Goal: Find specific page/section

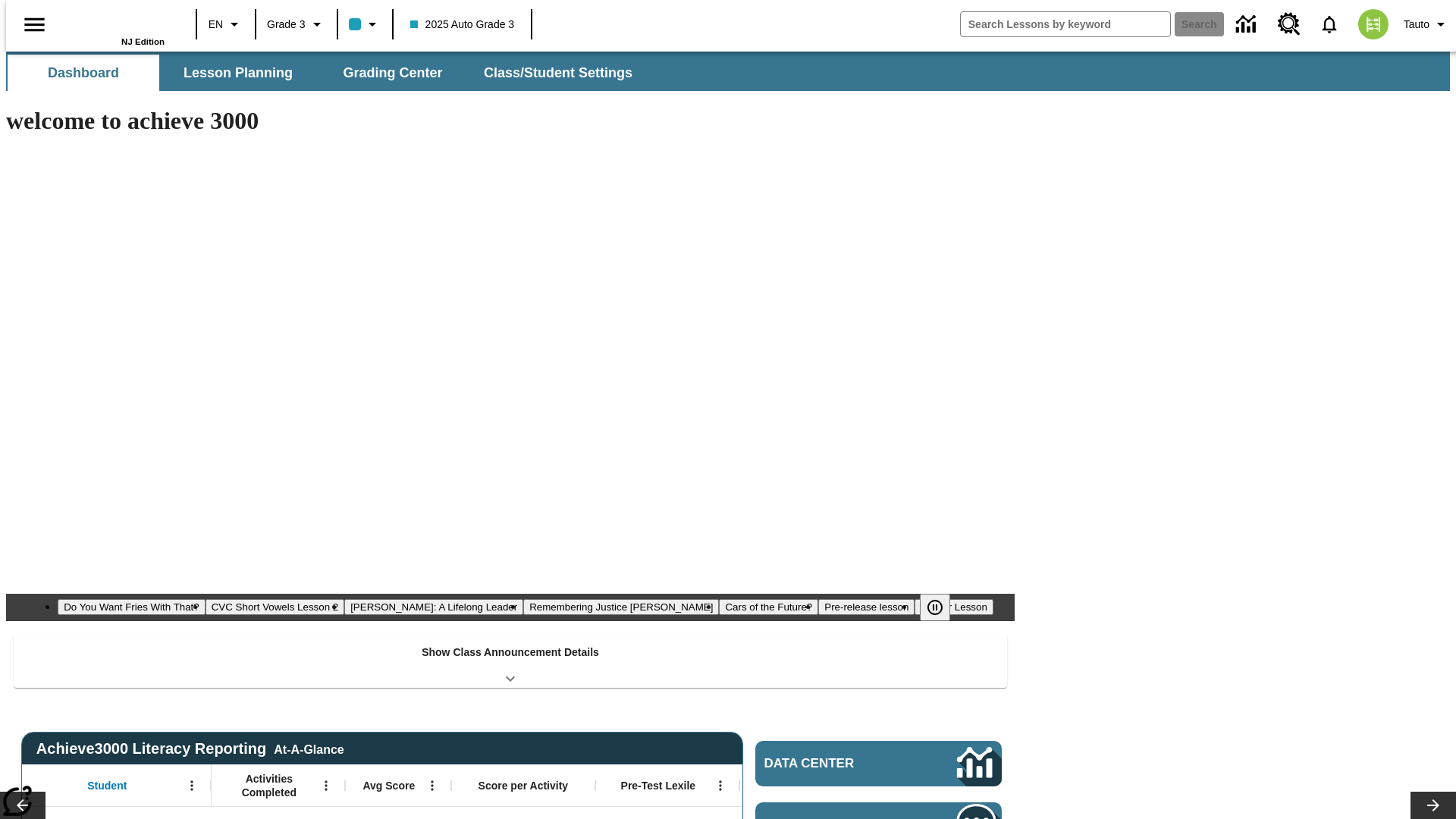
type input "-1"
click at [232, 73] on button "Lesson Planning" at bounding box center [238, 72] width 152 height 36
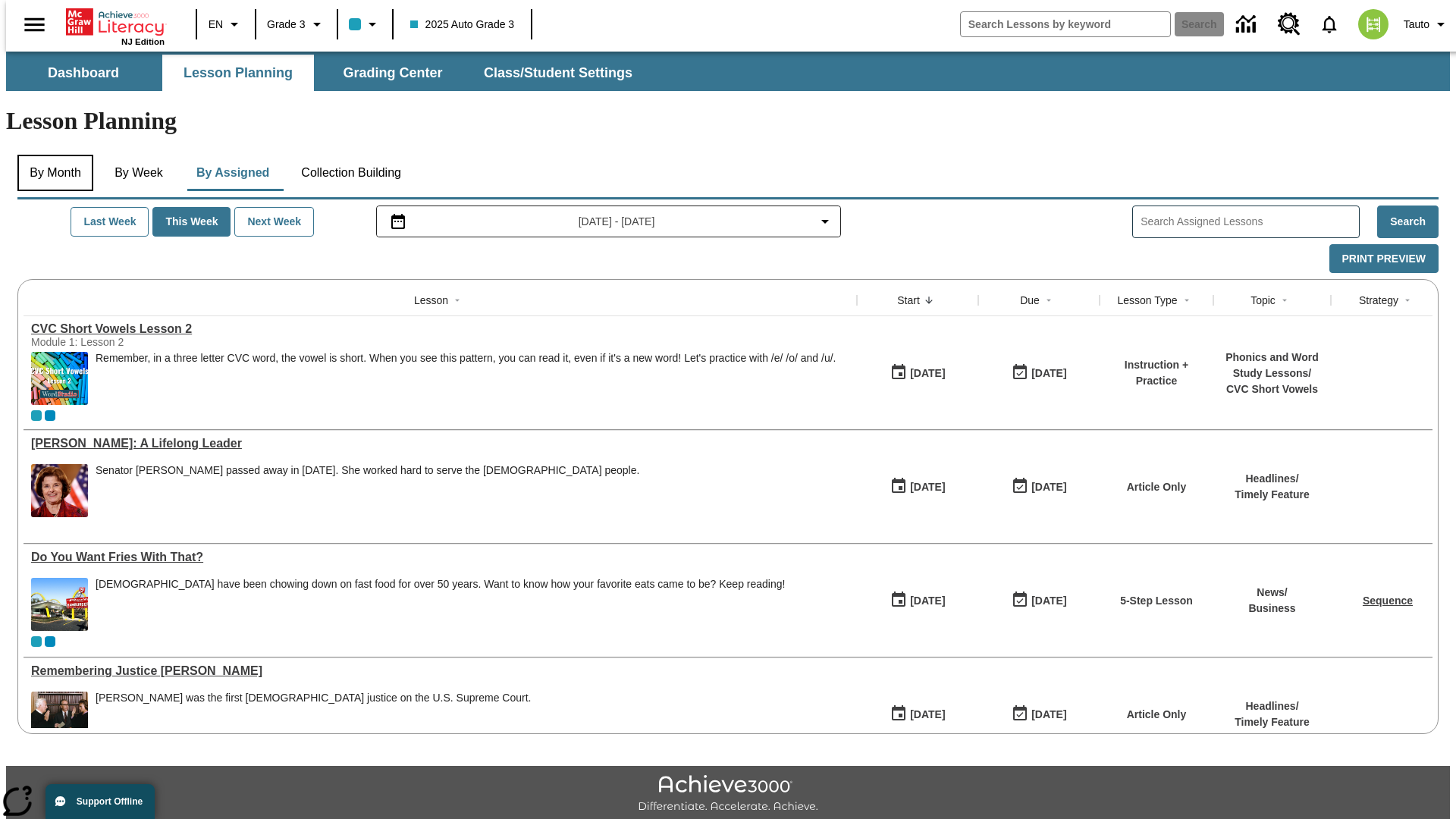
click at [51, 155] on button "By Month" at bounding box center [55, 173] width 75 height 36
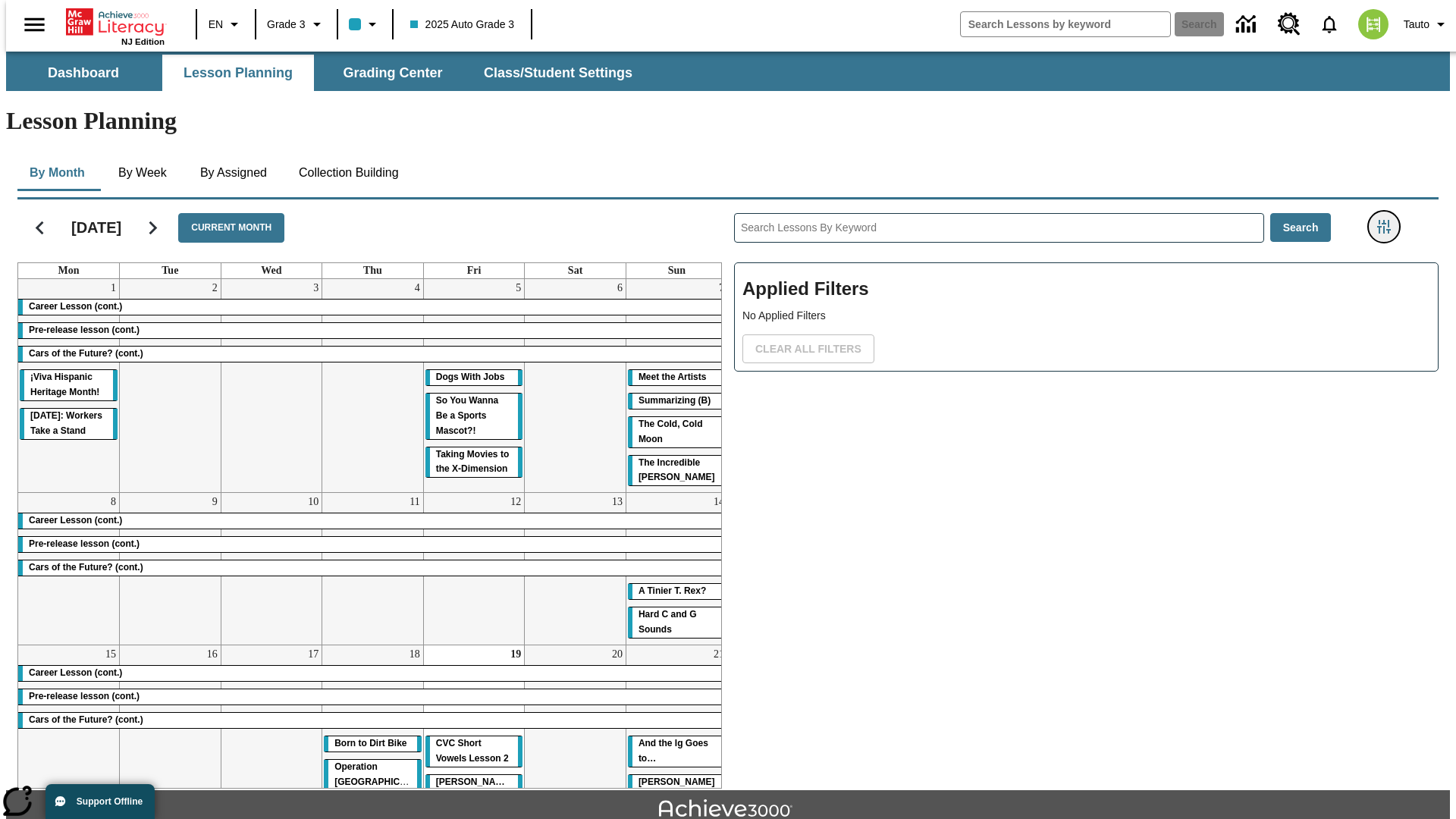
click at [1389, 220] on icon "Filters Side menu" at bounding box center [1384, 226] width 14 height 14
